Goal: Information Seeking & Learning: Learn about a topic

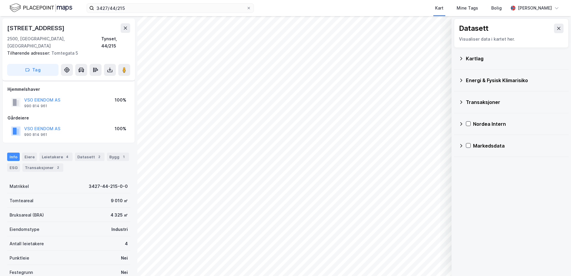
click at [460, 57] on icon at bounding box center [461, 58] width 5 height 5
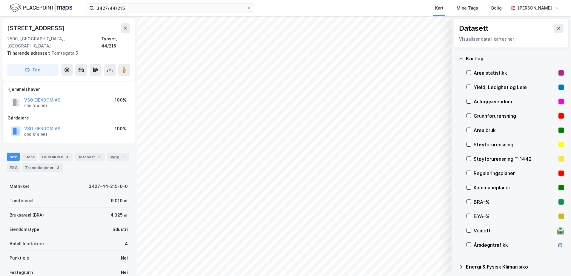
click at [481, 116] on div "Grunnforurensning" at bounding box center [515, 115] width 82 height 7
click at [468, 116] on icon at bounding box center [469, 116] width 3 height 2
click at [460, 58] on icon at bounding box center [461, 58] width 5 height 5
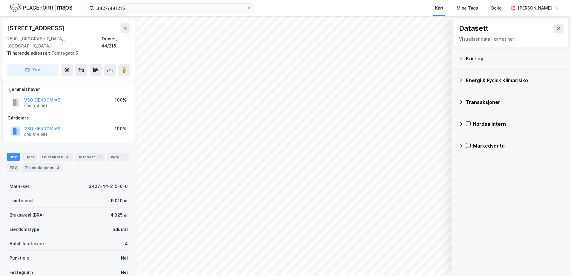
click at [462, 79] on icon at bounding box center [461, 80] width 5 height 5
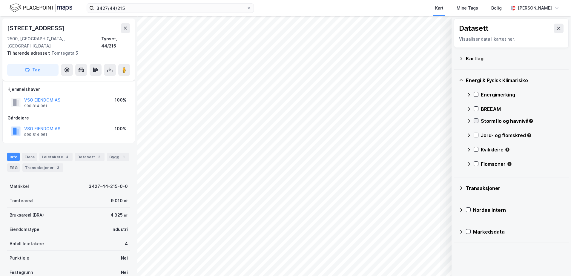
click at [478, 119] on icon at bounding box center [476, 121] width 4 height 4
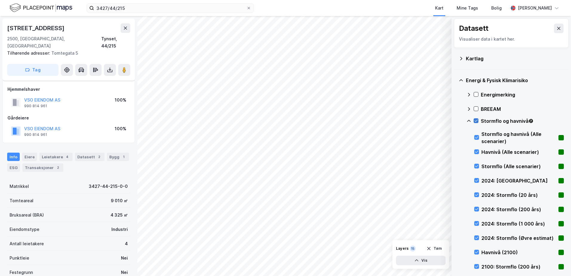
click at [478, 120] on icon at bounding box center [476, 121] width 4 height 4
click at [469, 121] on icon at bounding box center [469, 121] width 4 height 2
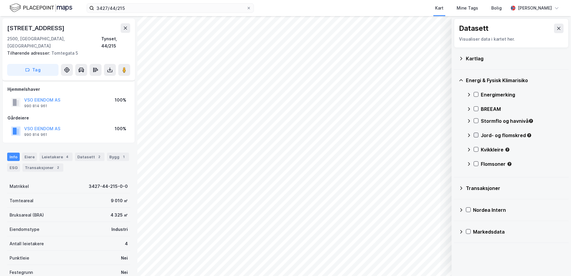
click at [475, 135] on icon at bounding box center [476, 135] width 4 height 4
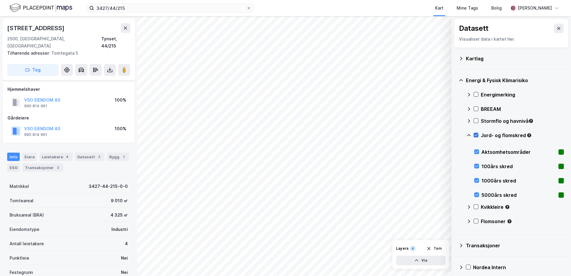
click at [475, 135] on icon at bounding box center [476, 135] width 4 height 4
click at [467, 134] on icon at bounding box center [469, 135] width 5 height 5
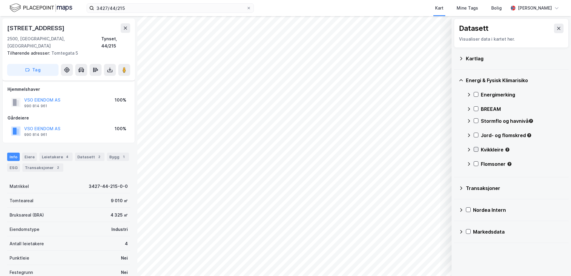
click at [475, 148] on icon at bounding box center [476, 149] width 4 height 4
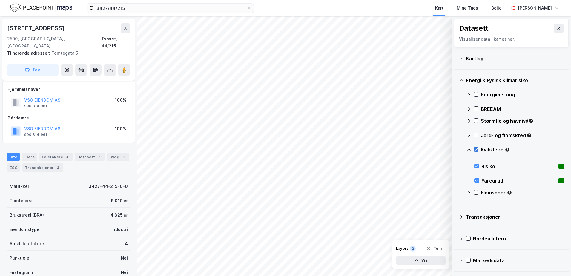
click at [475, 148] on icon at bounding box center [476, 149] width 4 height 4
click at [470, 148] on icon at bounding box center [469, 149] width 5 height 5
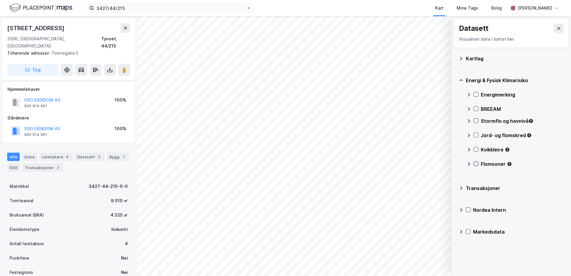
click at [476, 163] on icon at bounding box center [476, 164] width 4 height 4
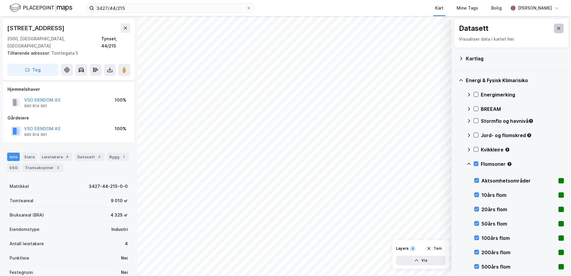
click at [558, 29] on icon at bounding box center [559, 28] width 3 height 3
